Goal: Task Accomplishment & Management: Manage account settings

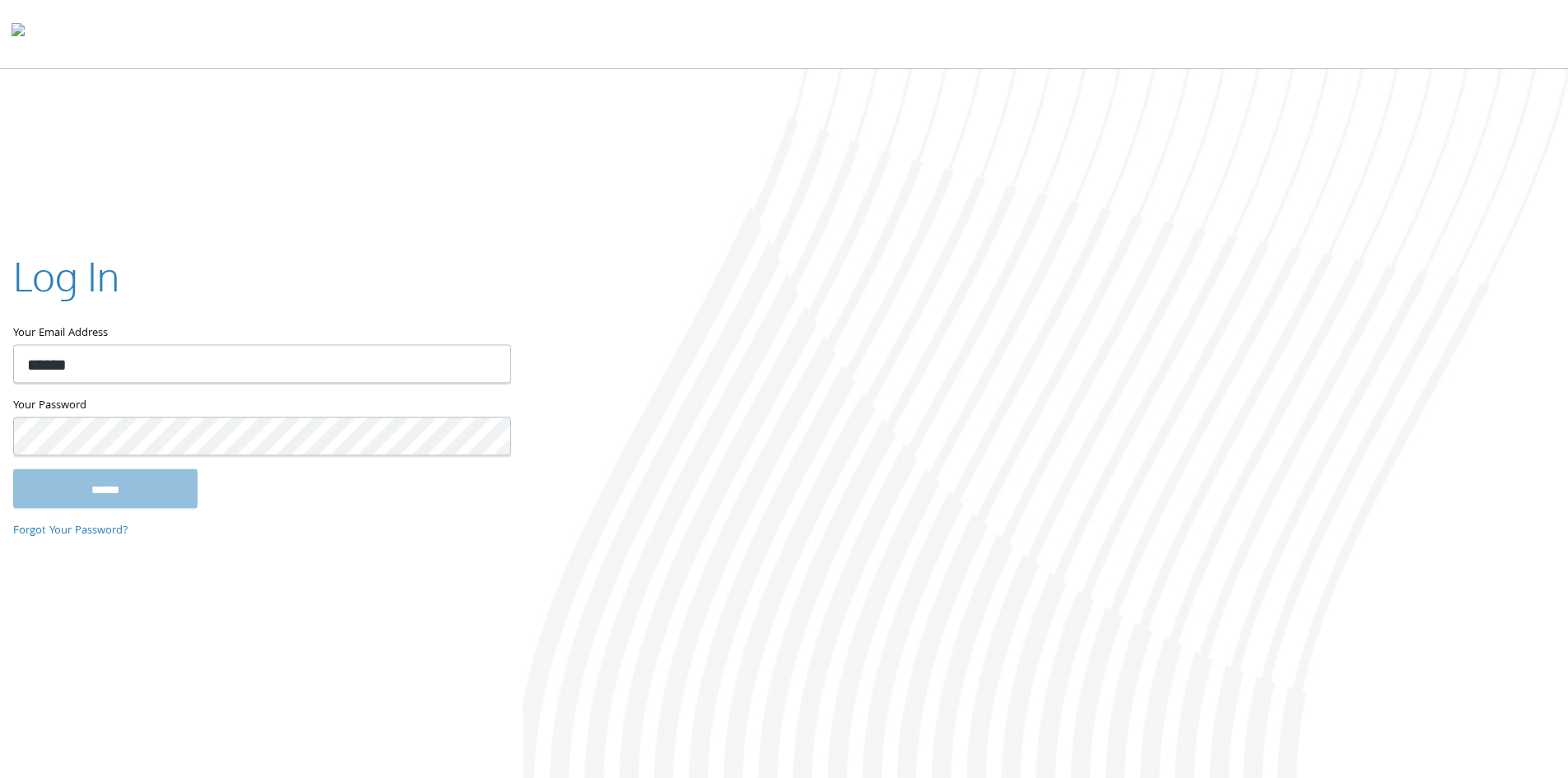
type input "**********"
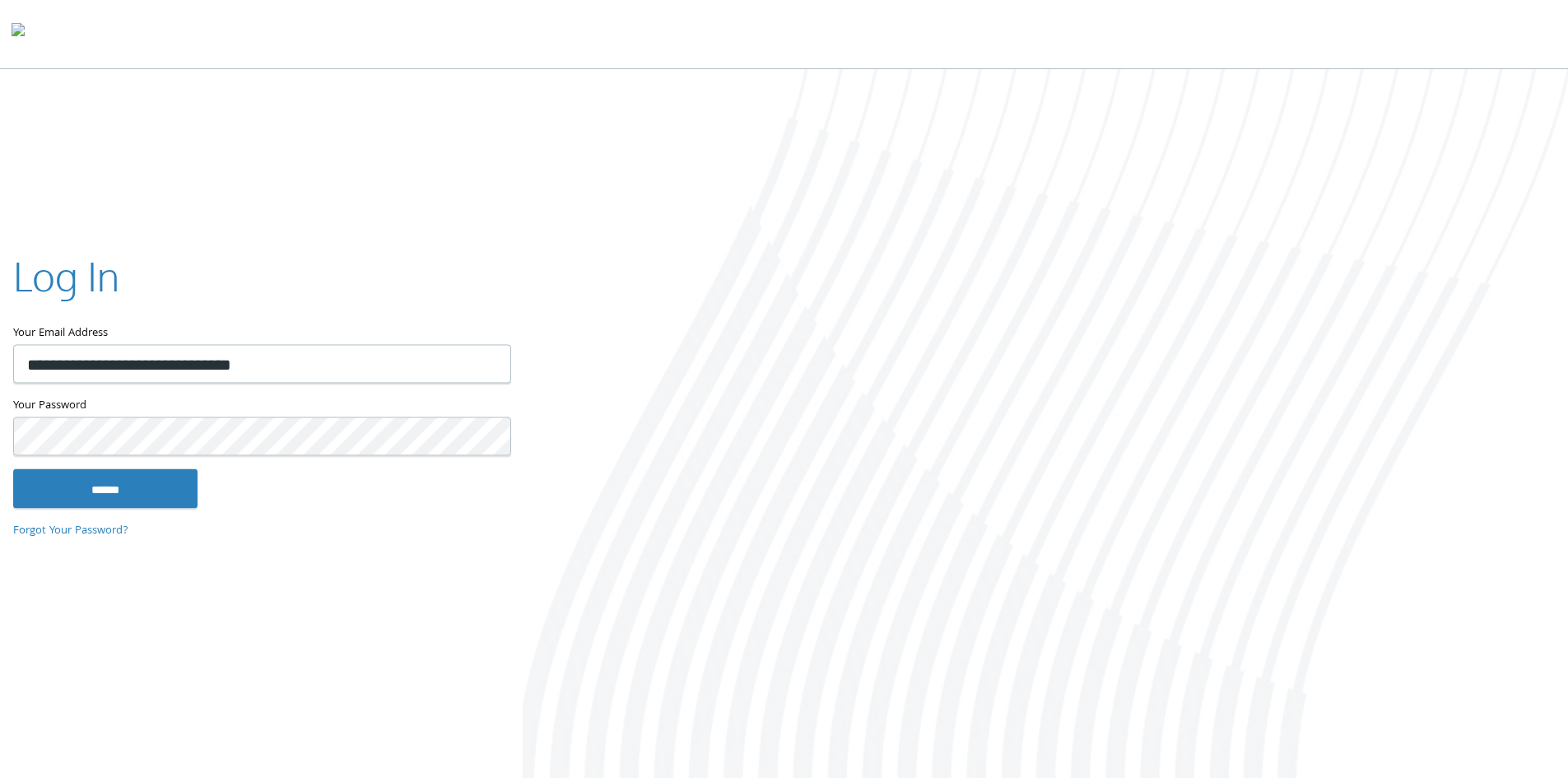
click at [14, 469] on input "******" at bounding box center [106, 488] width 185 height 40
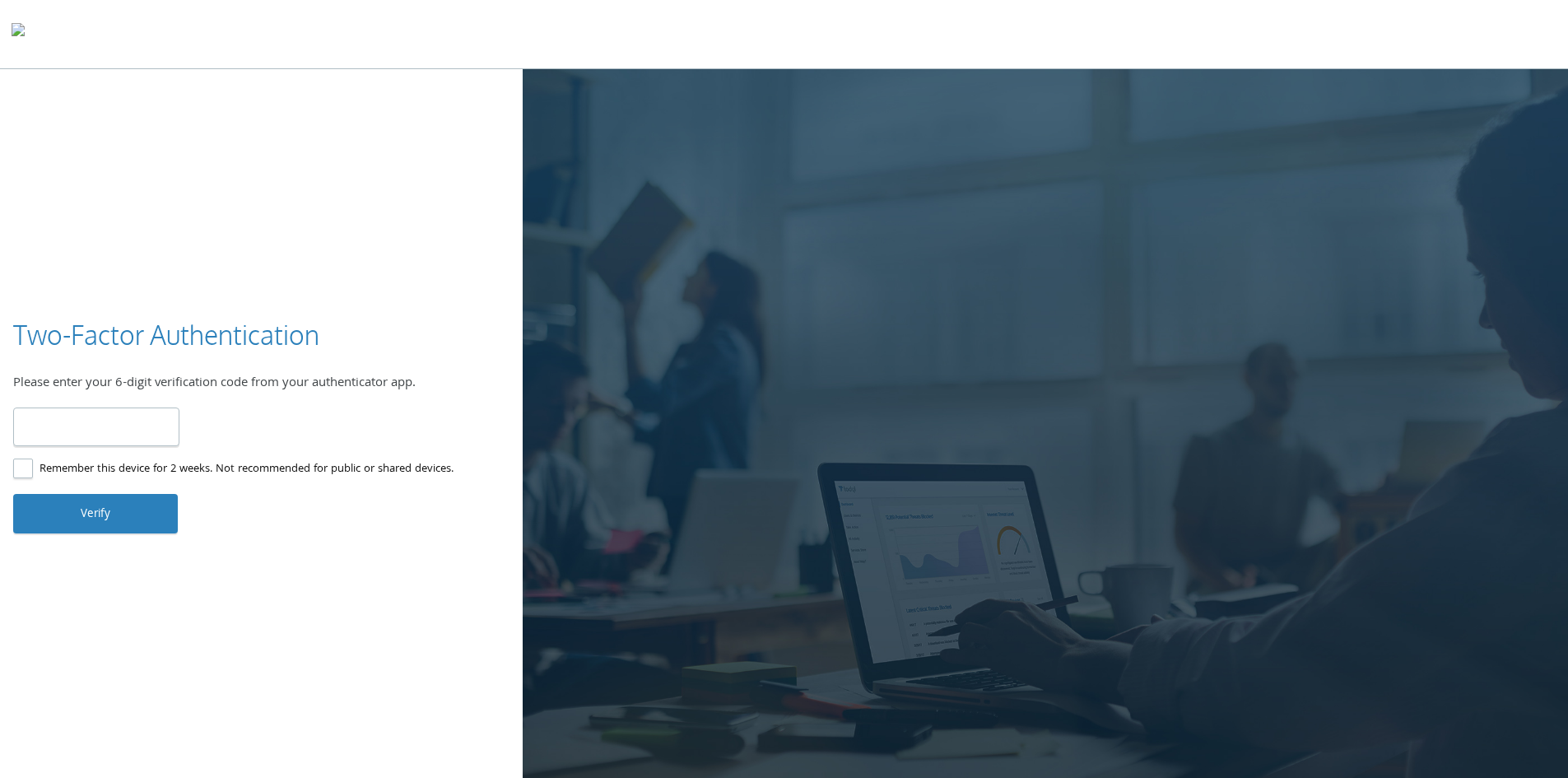
type input "******"
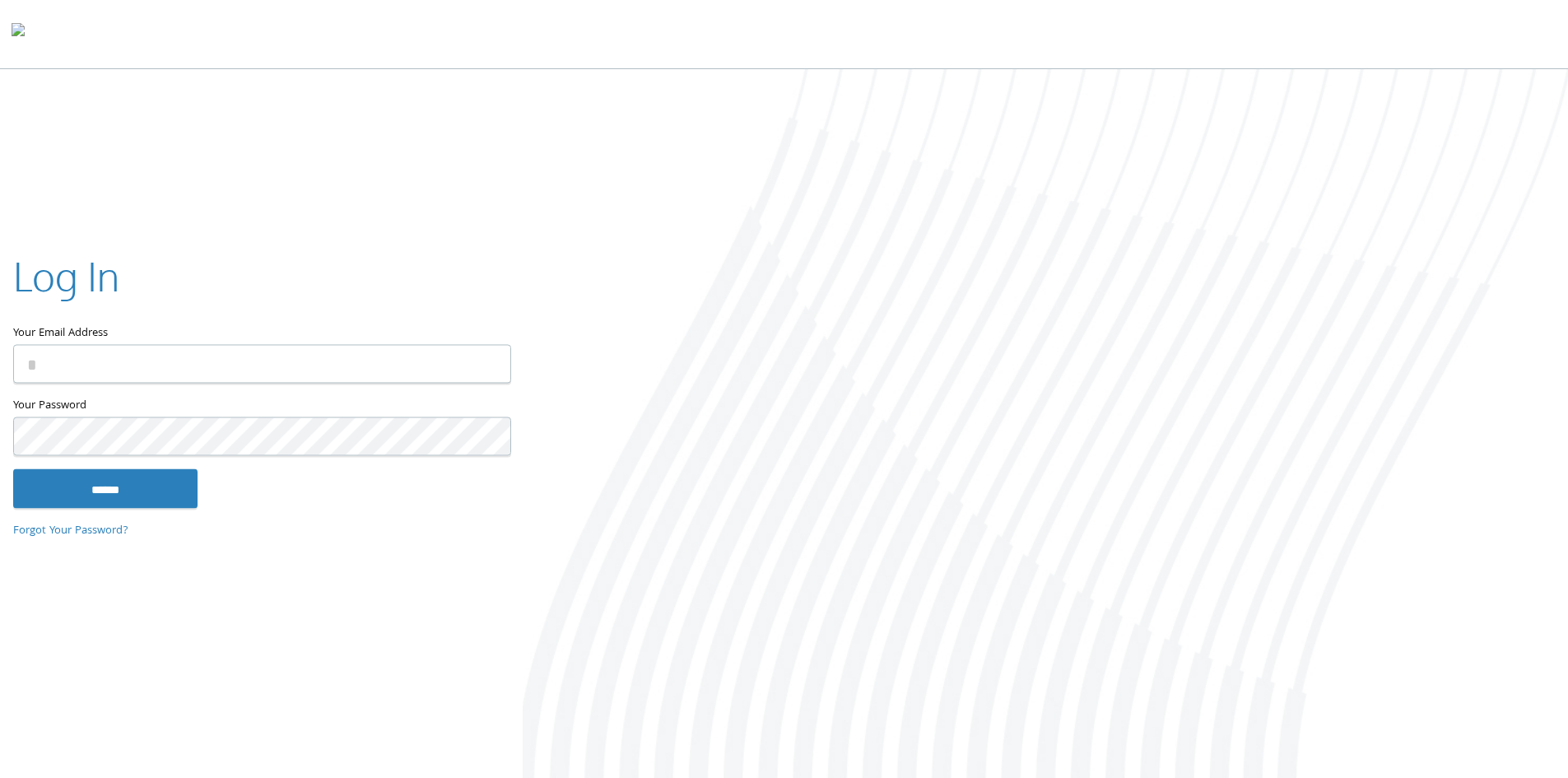
click at [576, 236] on div at bounding box center [1045, 425] width 1045 height 712
